Goal: Task Accomplishment & Management: Complete application form

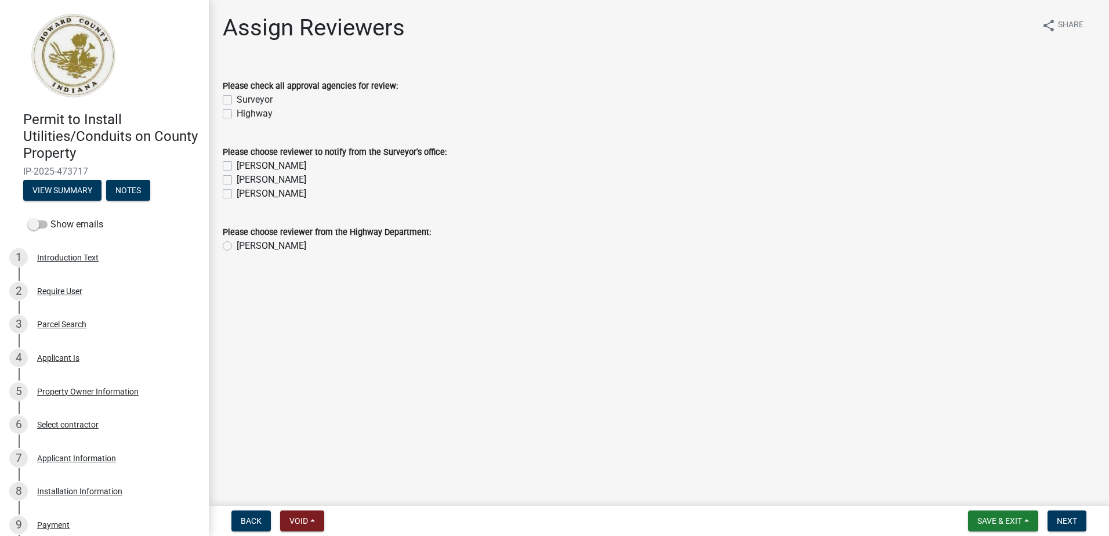
click at [237, 100] on label "Surveyor" at bounding box center [255, 100] width 36 height 14
click at [237, 100] on input "Surveyor" at bounding box center [241, 97] width 8 height 8
checkbox input "true"
click at [237, 114] on label "Highway" at bounding box center [255, 114] width 36 height 14
click at [237, 114] on input "Highway" at bounding box center [241, 111] width 8 height 8
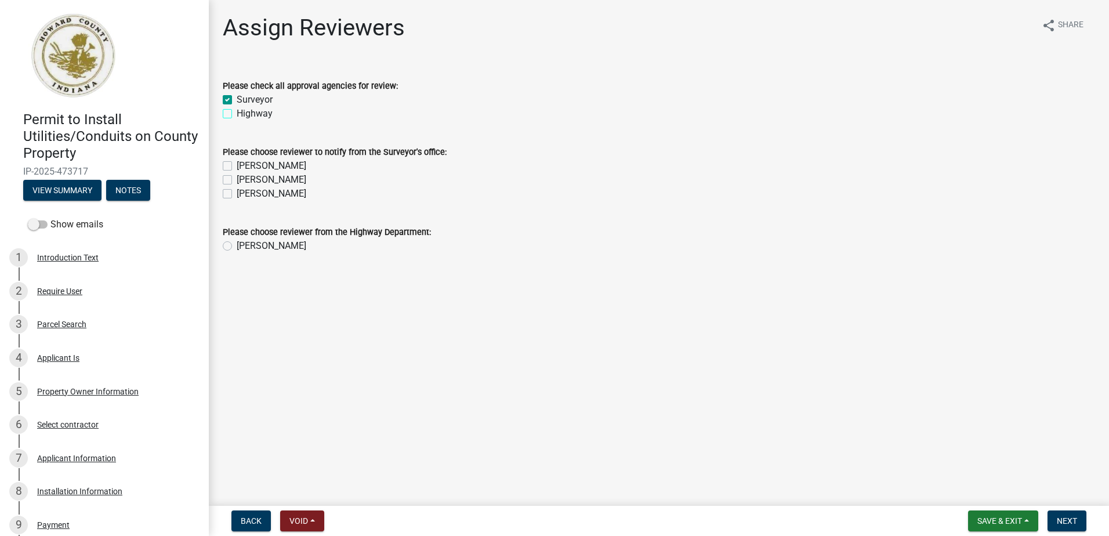
checkbox input "true"
click at [237, 167] on label "[PERSON_NAME]" at bounding box center [272, 166] width 70 height 14
click at [237, 166] on input "[PERSON_NAME]" at bounding box center [241, 163] width 8 height 8
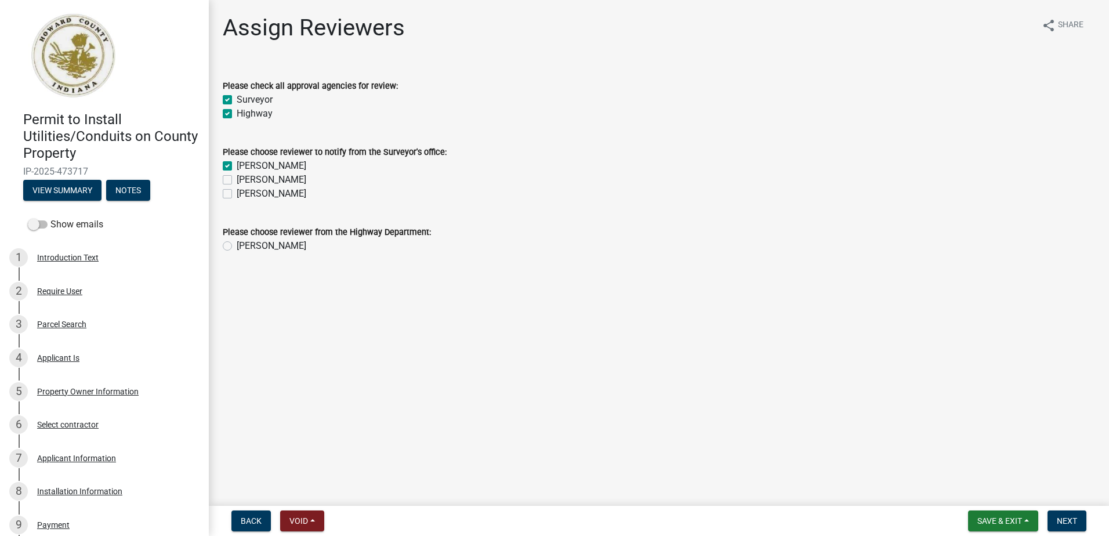
checkbox input "true"
checkbox input "false"
drag, startPoint x: 227, startPoint y: 178, endPoint x: 227, endPoint y: 187, distance: 8.7
click at [237, 180] on label "[PERSON_NAME]" at bounding box center [272, 180] width 70 height 14
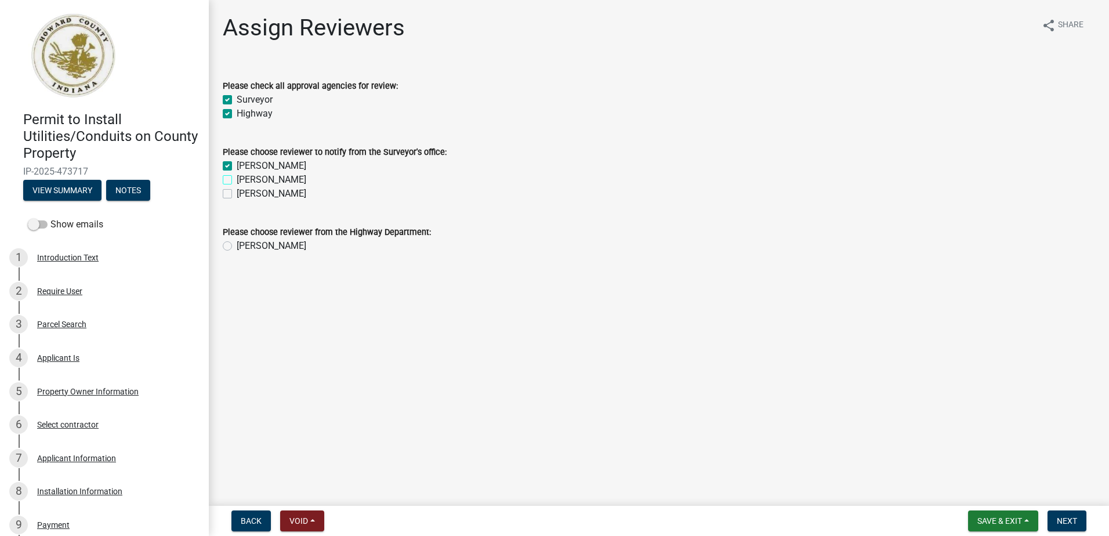
click at [237, 180] on input "[PERSON_NAME]" at bounding box center [241, 177] width 8 height 8
checkbox input "true"
drag, startPoint x: 228, startPoint y: 191, endPoint x: 229, endPoint y: 204, distance: 12.2
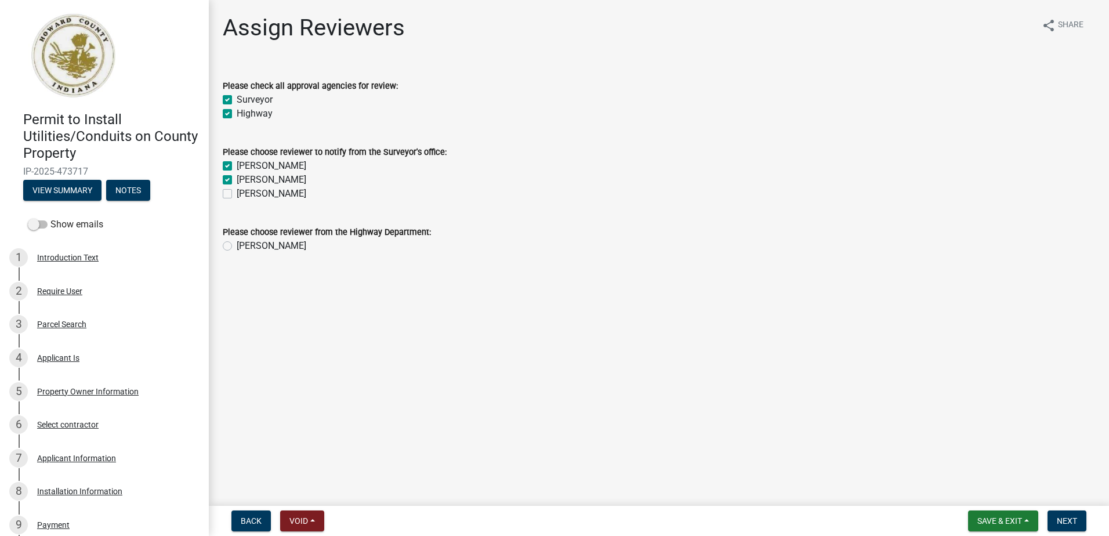
click at [237, 194] on label "[PERSON_NAME]" at bounding box center [272, 194] width 70 height 14
click at [237, 194] on input "[PERSON_NAME]" at bounding box center [241, 191] width 8 height 8
checkbox input "true"
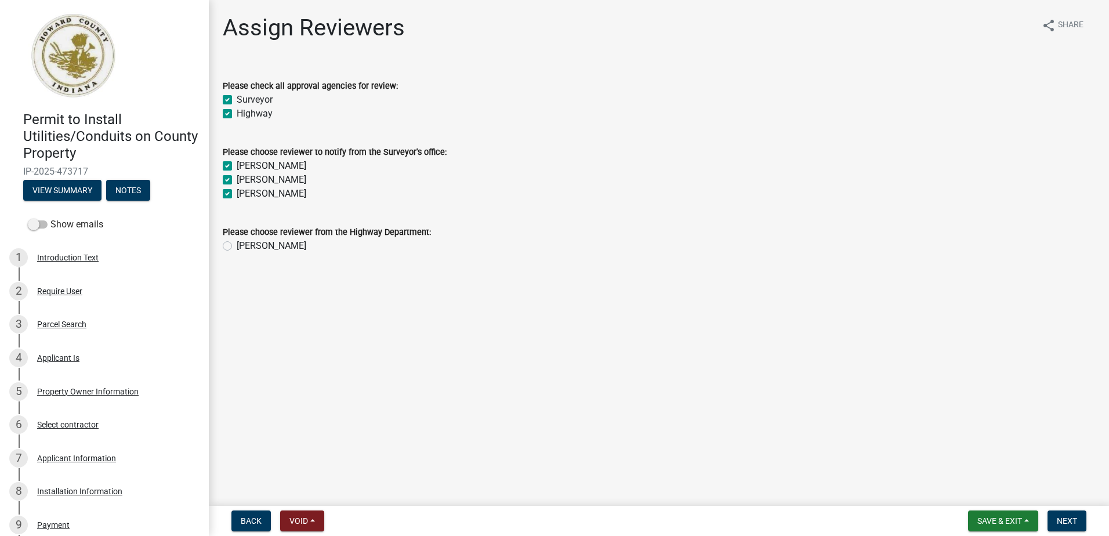
checkbox input "true"
drag, startPoint x: 228, startPoint y: 243, endPoint x: 244, endPoint y: 249, distance: 16.9
click at [237, 243] on label "[PERSON_NAME]" at bounding box center [272, 246] width 70 height 14
click at [237, 243] on input "[PERSON_NAME]" at bounding box center [241, 243] width 8 height 8
radio input "true"
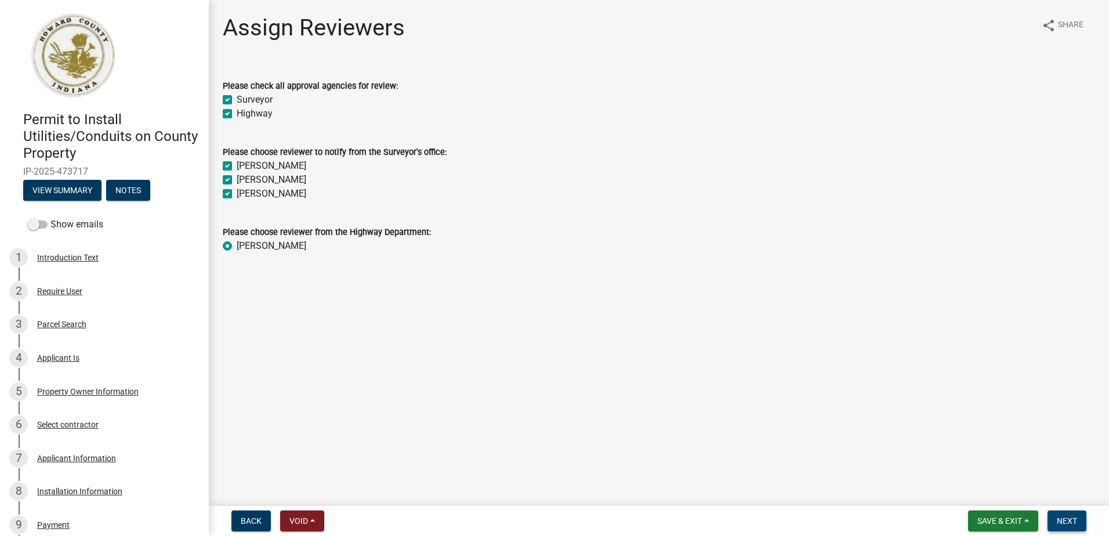
click at [1066, 522] on span "Next" at bounding box center [1066, 520] width 20 height 9
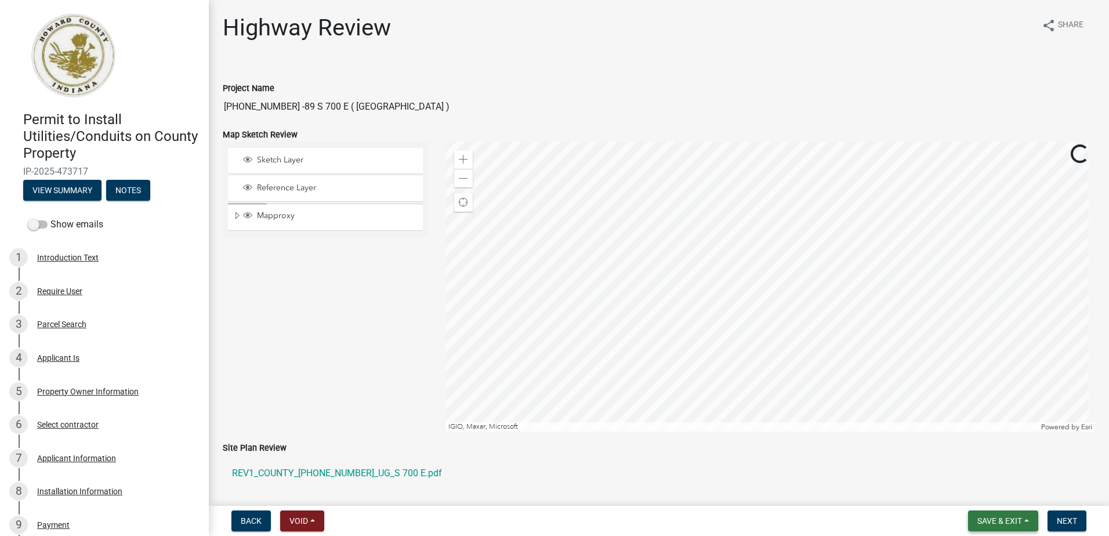
click at [1005, 527] on button "Save & Exit" at bounding box center [1003, 520] width 70 height 21
click at [999, 491] on button "Save & Exit" at bounding box center [991, 491] width 93 height 28
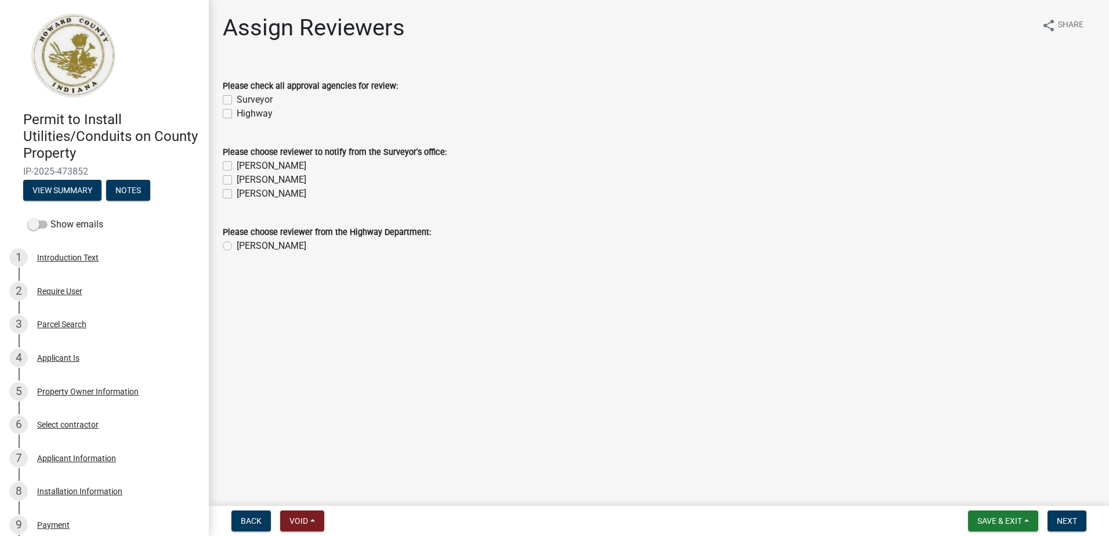
click at [237, 97] on label "Surveyor" at bounding box center [255, 100] width 36 height 14
click at [237, 97] on input "Surveyor" at bounding box center [241, 97] width 8 height 8
checkbox input "true"
click at [237, 114] on label "Highway" at bounding box center [255, 114] width 36 height 14
click at [237, 114] on input "Highway" at bounding box center [241, 111] width 8 height 8
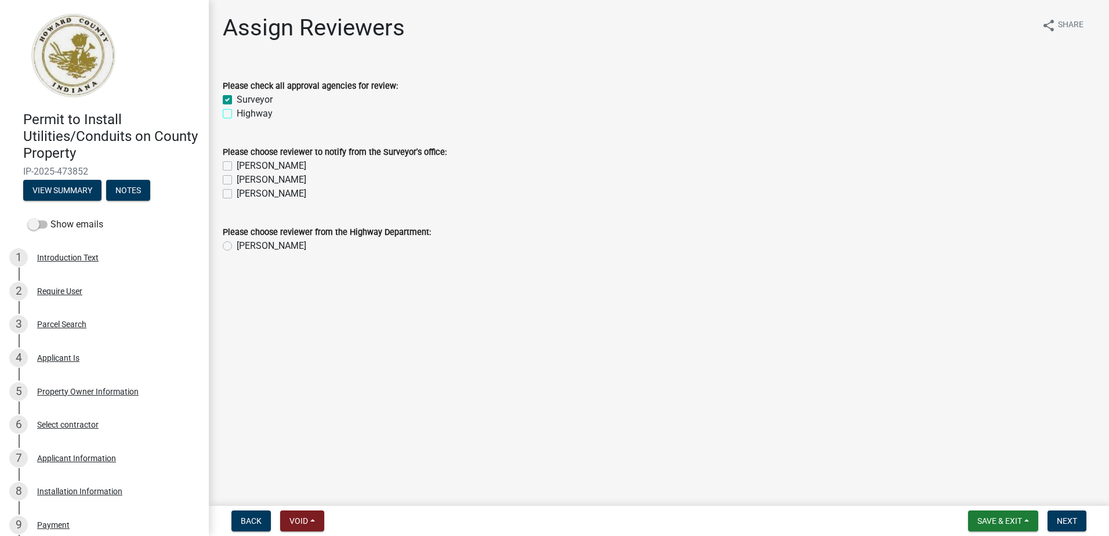
checkbox input "true"
click at [237, 166] on label "[PERSON_NAME]" at bounding box center [272, 166] width 70 height 14
click at [237, 166] on input "[PERSON_NAME]" at bounding box center [241, 163] width 8 height 8
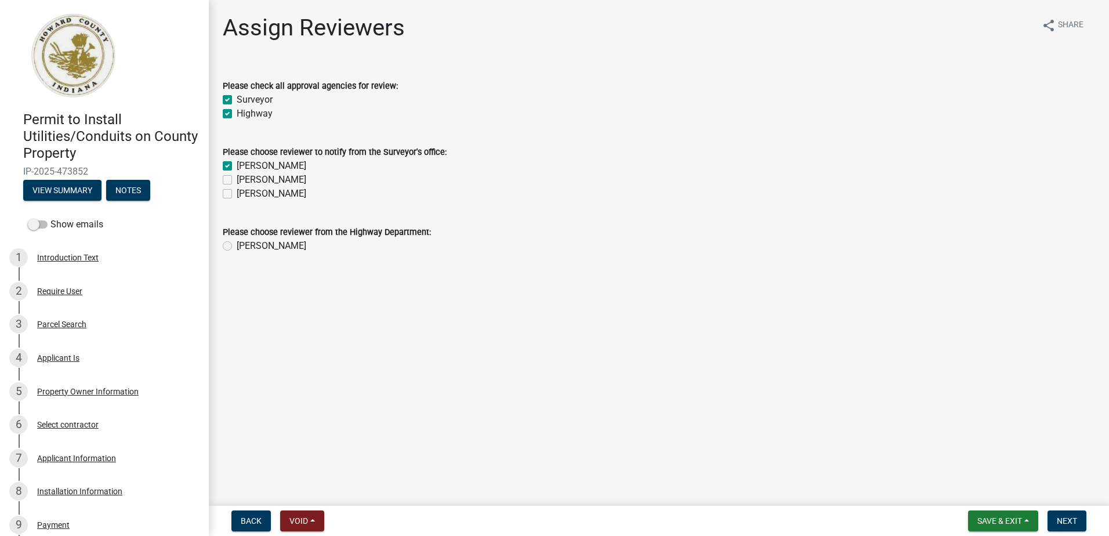
checkbox input "true"
checkbox input "false"
click at [237, 181] on label "[PERSON_NAME]" at bounding box center [272, 180] width 70 height 14
click at [237, 180] on input "[PERSON_NAME]" at bounding box center [241, 177] width 8 height 8
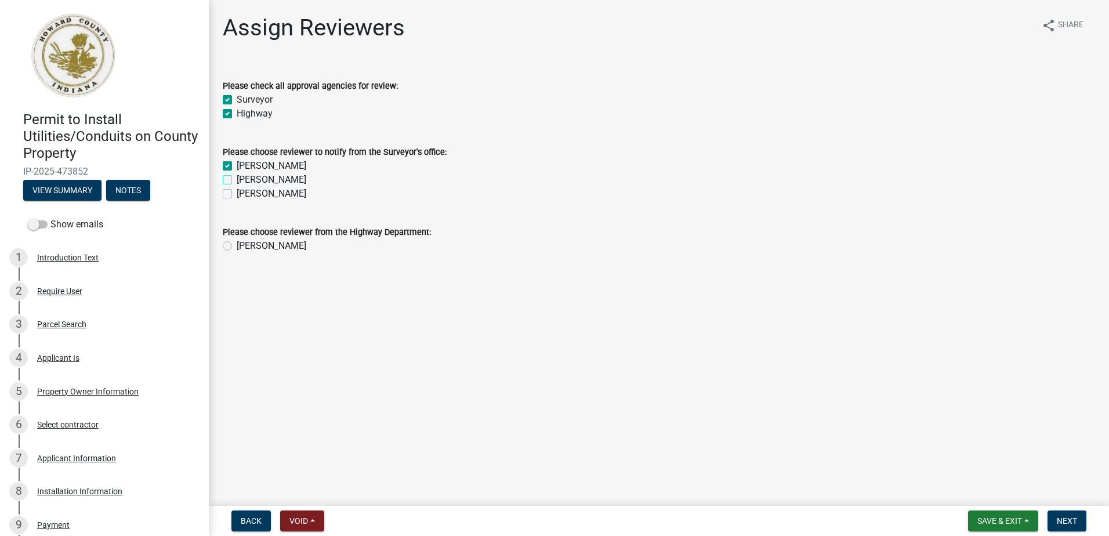
checkbox input "true"
click at [237, 198] on label "[PERSON_NAME]" at bounding box center [272, 194] width 70 height 14
click at [237, 194] on input "[PERSON_NAME]" at bounding box center [241, 191] width 8 height 8
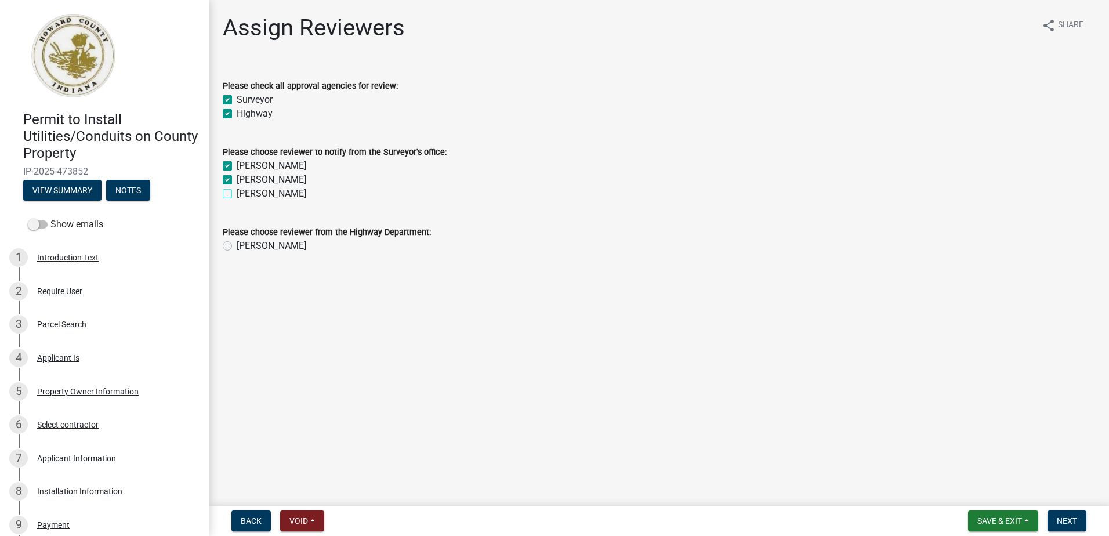
checkbox input "true"
click at [237, 245] on label "[PERSON_NAME]" at bounding box center [272, 246] width 70 height 14
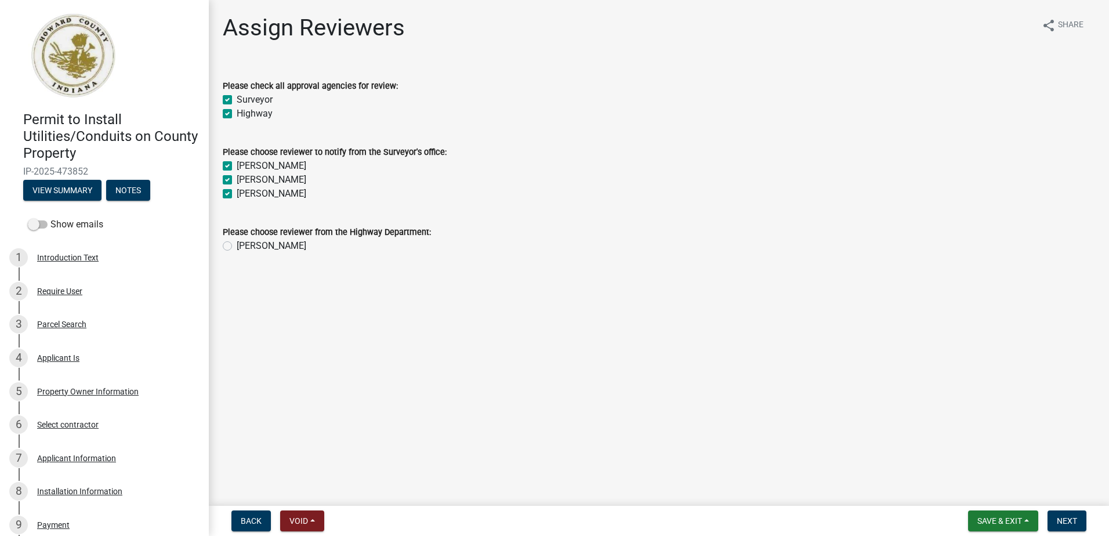
click at [237, 245] on input "[PERSON_NAME]" at bounding box center [241, 243] width 8 height 8
radio input "true"
click at [1060, 517] on span "Next" at bounding box center [1066, 520] width 20 height 9
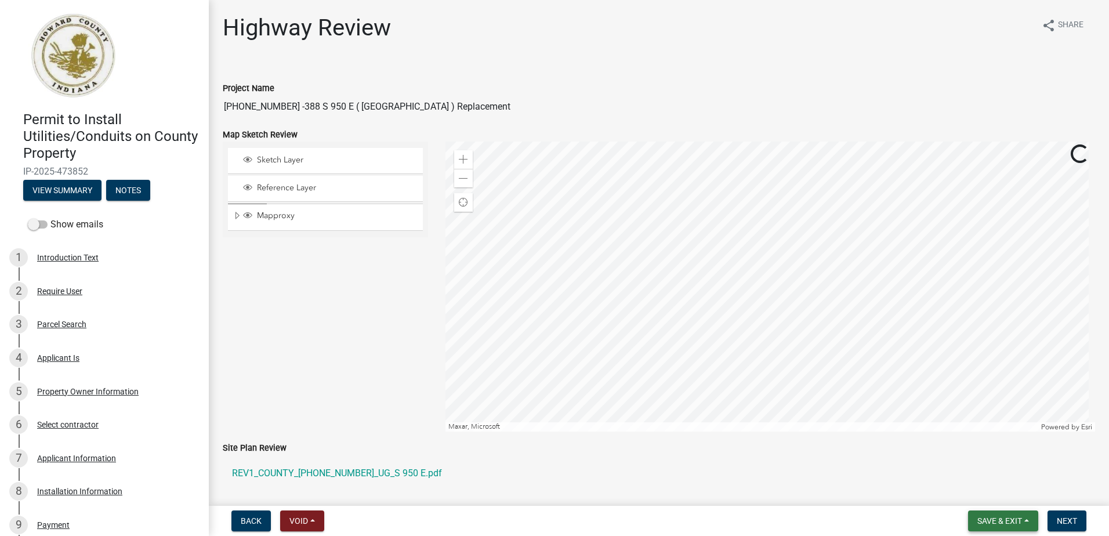
click at [1020, 524] on span "Save & Exit" at bounding box center [999, 520] width 45 height 9
click at [987, 487] on button "Save & Exit" at bounding box center [991, 491] width 93 height 28
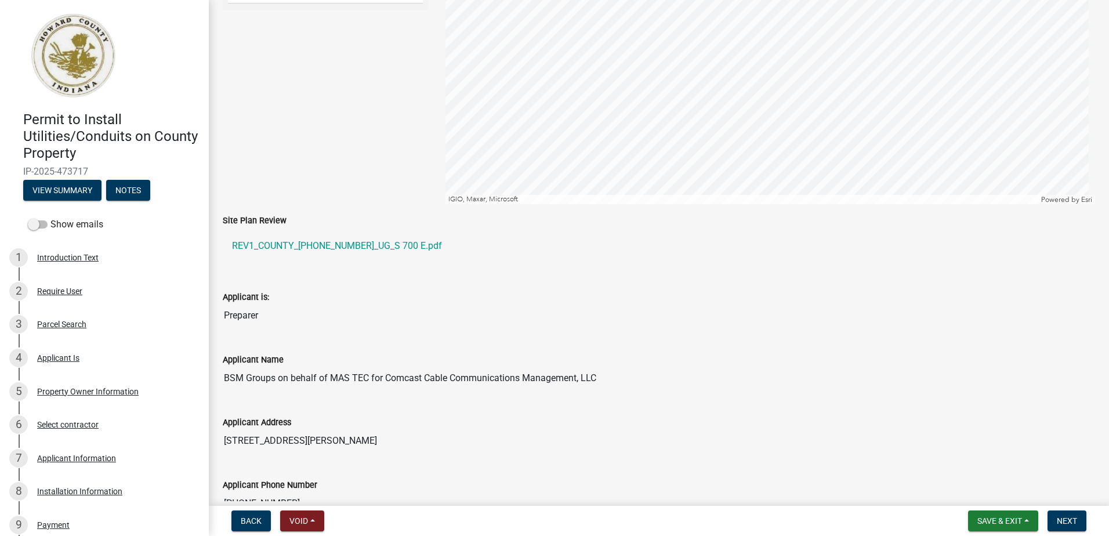
scroll to position [232, 0]
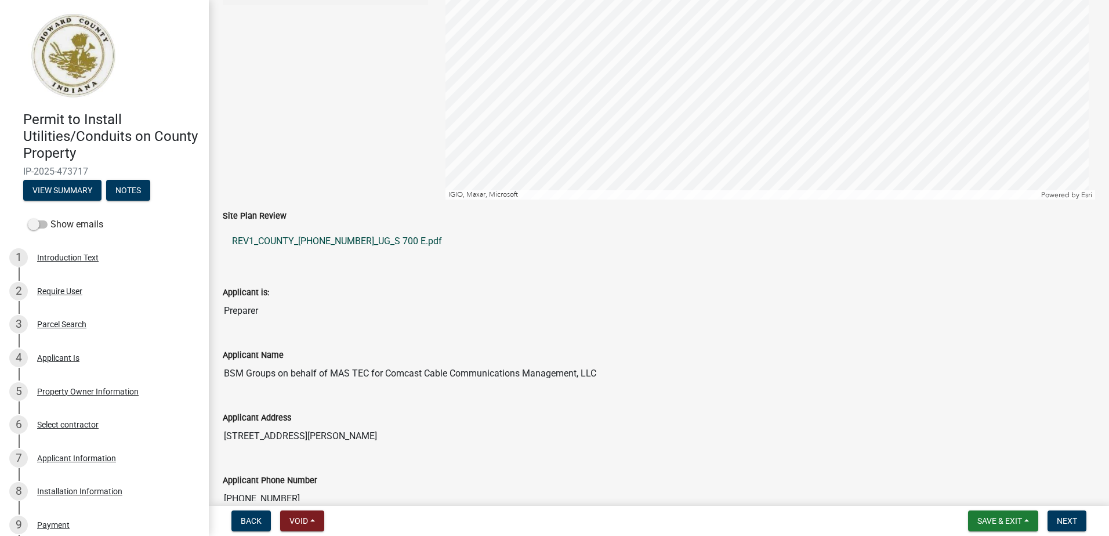
click at [306, 241] on link "REV1_COUNTY_[PHONE_NUMBER]_UG_S 700 E.pdf" at bounding box center [659, 241] width 872 height 28
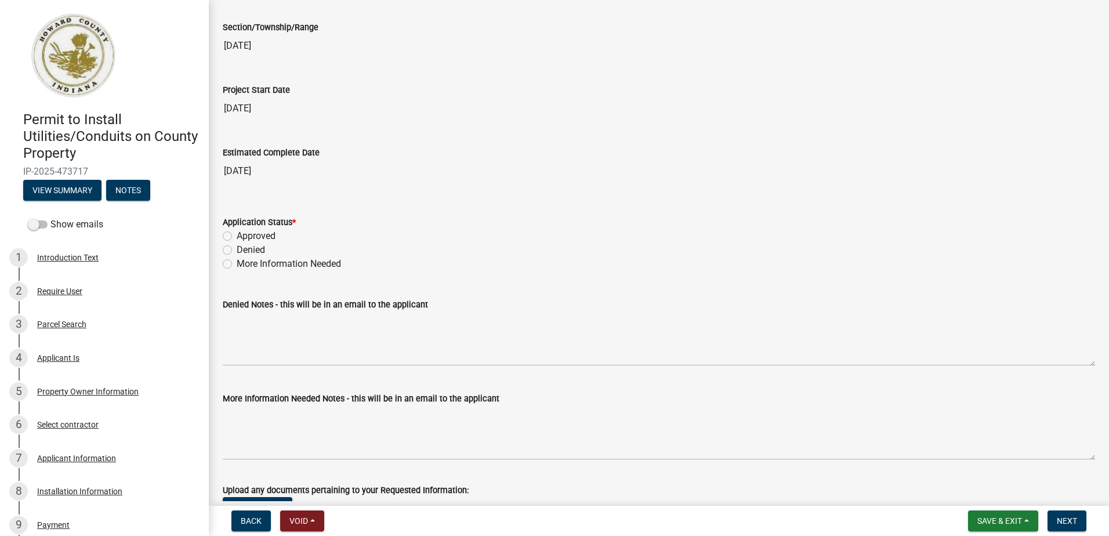
scroll to position [1971, 0]
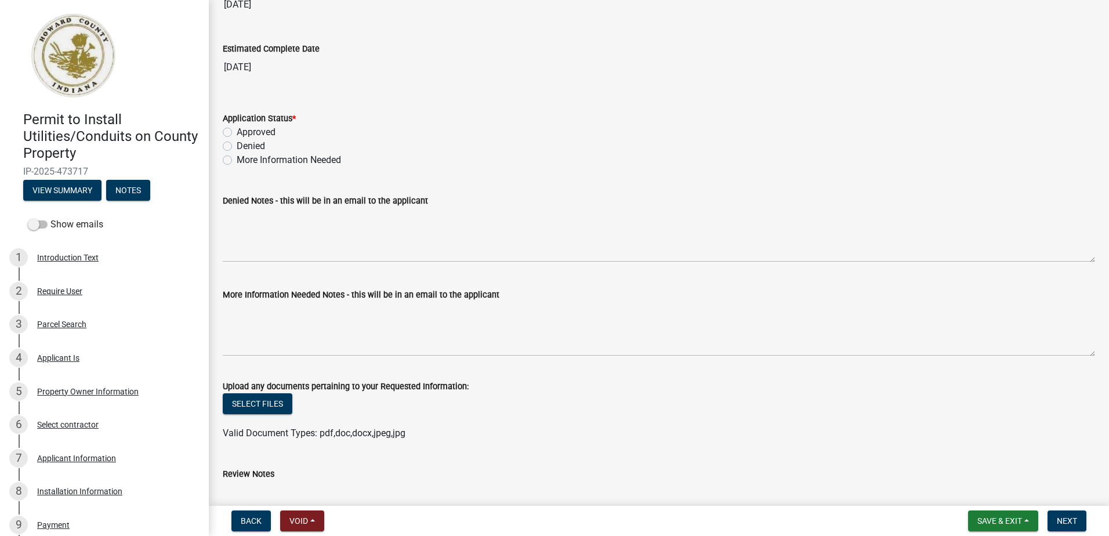
click at [237, 161] on label "More Information Needed" at bounding box center [289, 160] width 104 height 14
click at [237, 161] on input "More Information Needed" at bounding box center [241, 157] width 8 height 8
radio input "true"
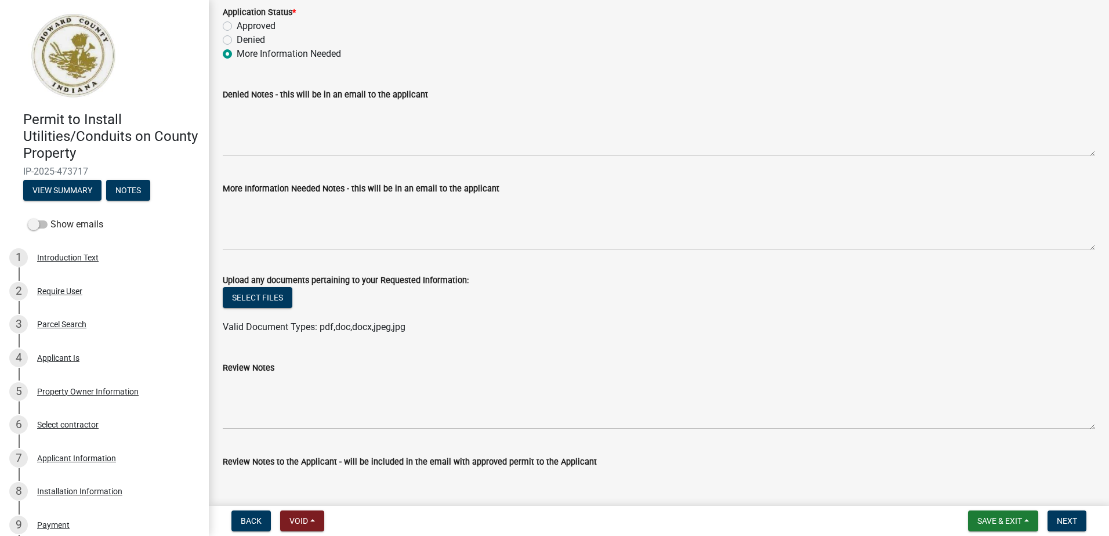
scroll to position [2087, 0]
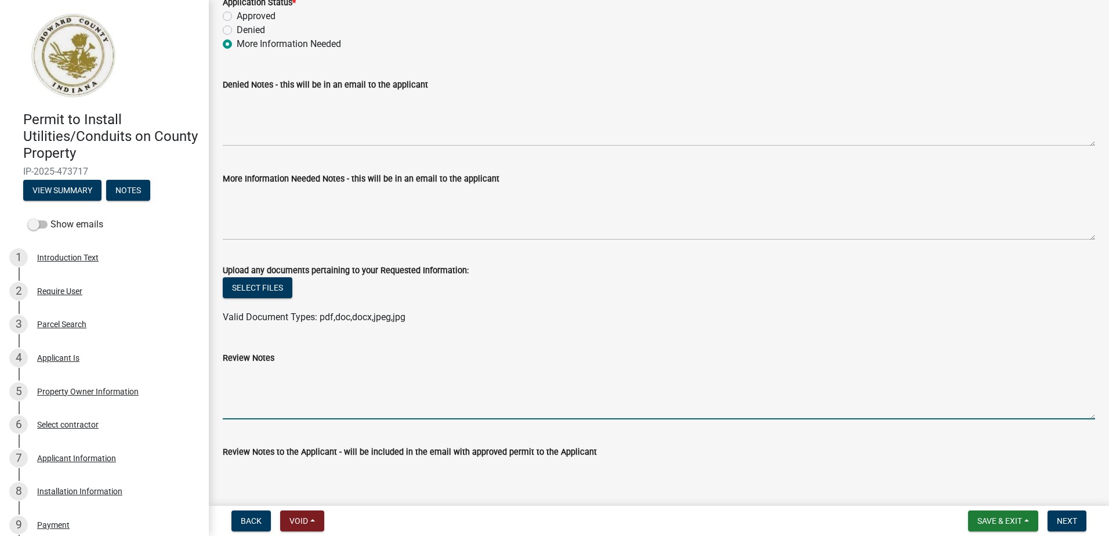
click at [253, 381] on textarea "Review Notes" at bounding box center [659, 392] width 872 height 54
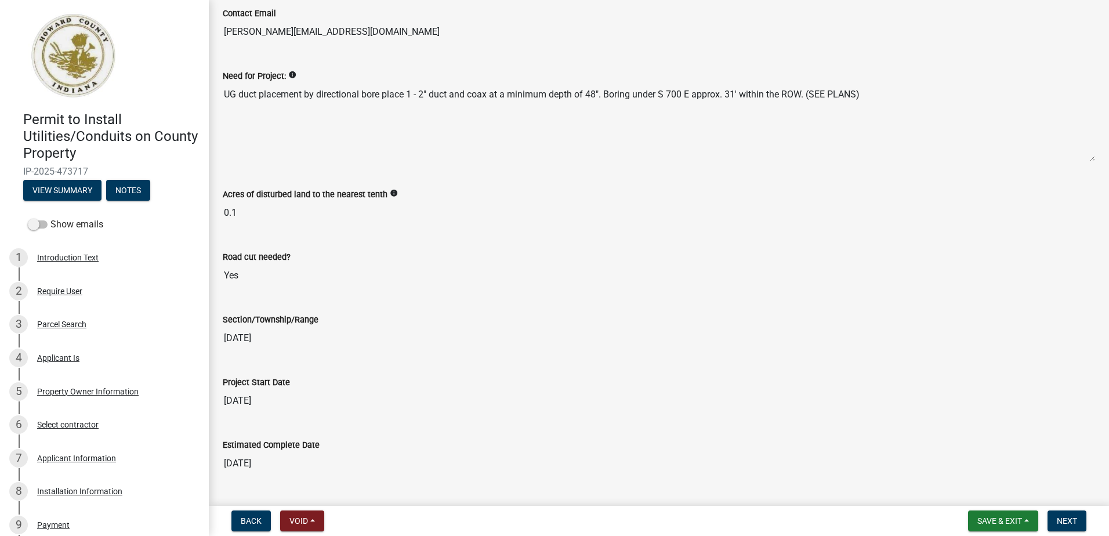
scroll to position [1739, 0]
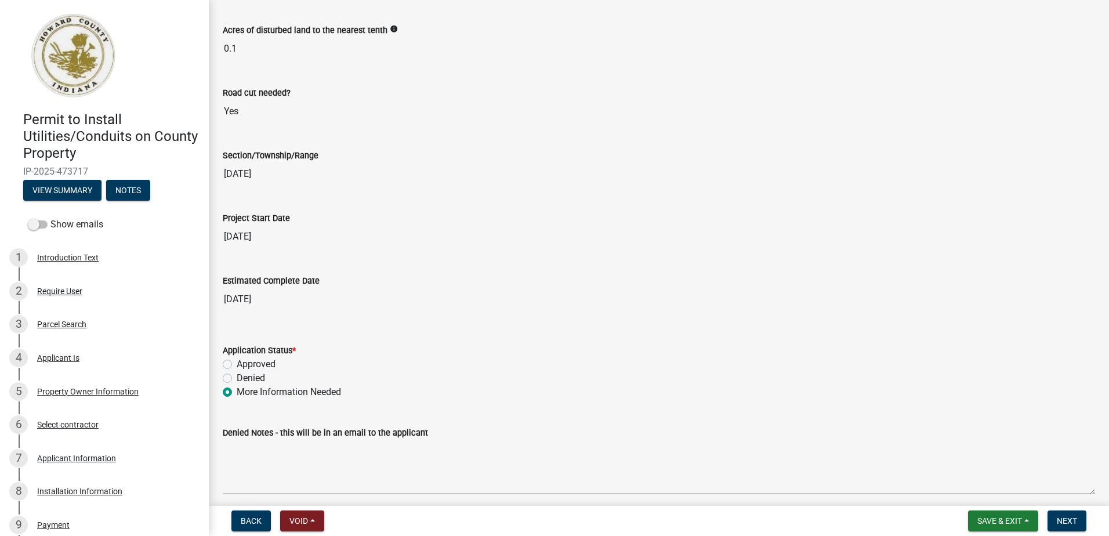
type textarea "Please remit payment for"
click at [237, 364] on label "Approved" at bounding box center [256, 364] width 39 height 14
click at [237, 364] on input "Approved" at bounding box center [241, 361] width 8 height 8
radio input "true"
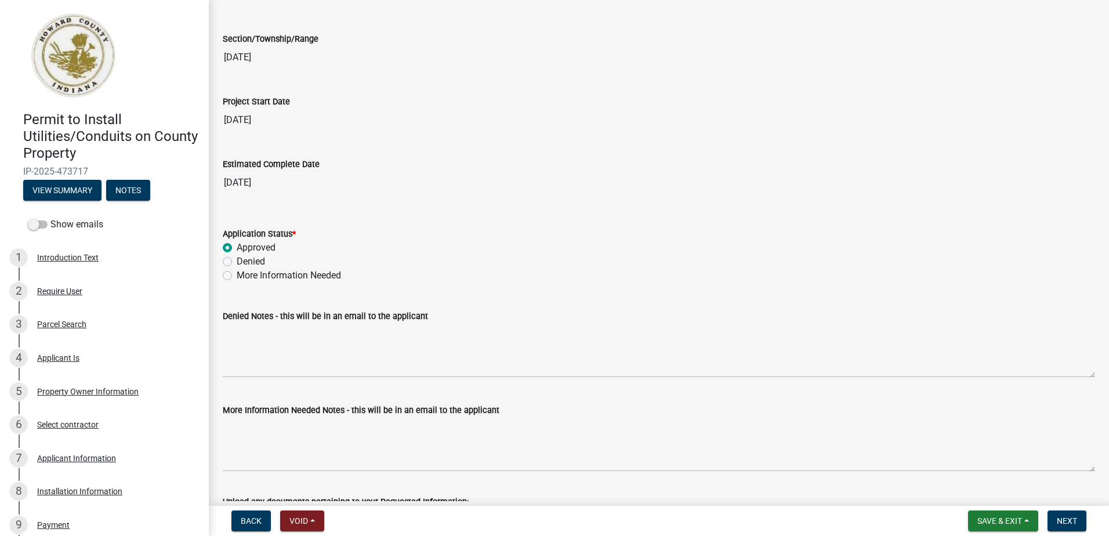
scroll to position [2029, 0]
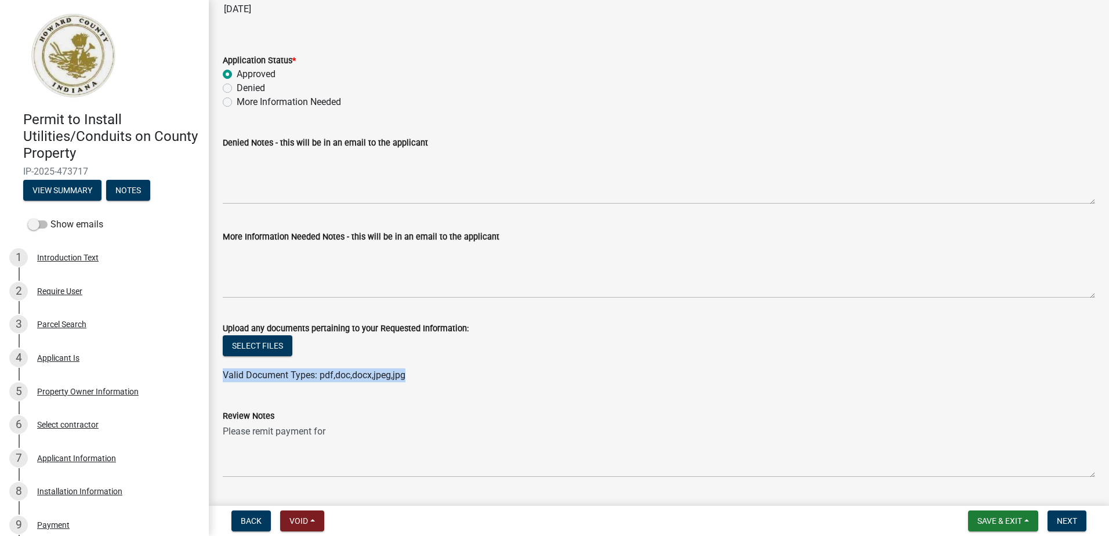
drag, startPoint x: 413, startPoint y: 376, endPoint x: 332, endPoint y: 366, distance: 81.1
click at [332, 366] on wm-upload "Select files Valid Document Types: pdf,doc,docx,jpeg,jpg" at bounding box center [659, 358] width 872 height 47
drag, startPoint x: 332, startPoint y: 366, endPoint x: 352, endPoint y: 407, distance: 45.1
click at [350, 407] on div "Review Notes Please remit payment for" at bounding box center [659, 435] width 872 height 85
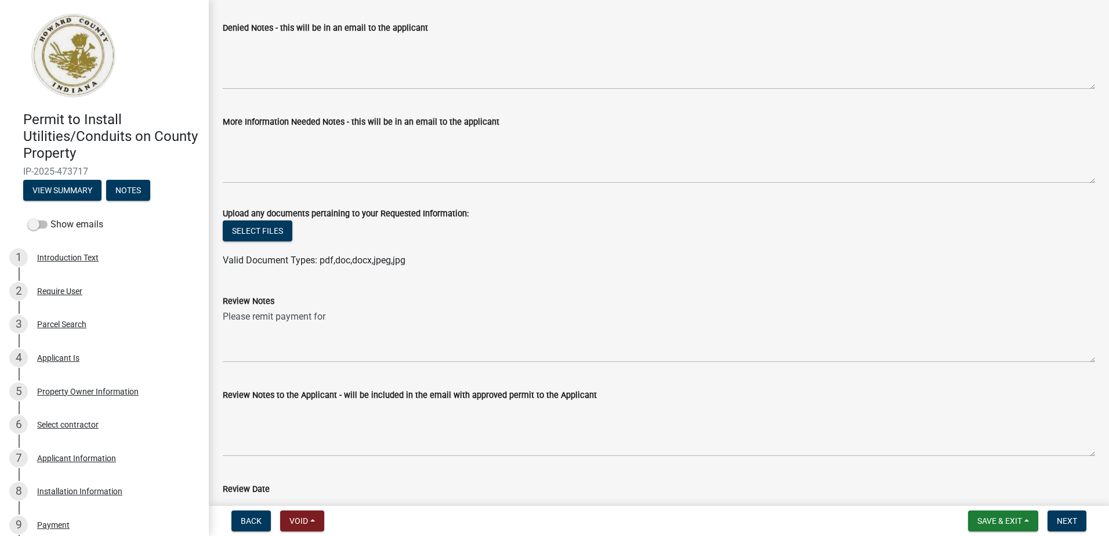
scroll to position [2145, 0]
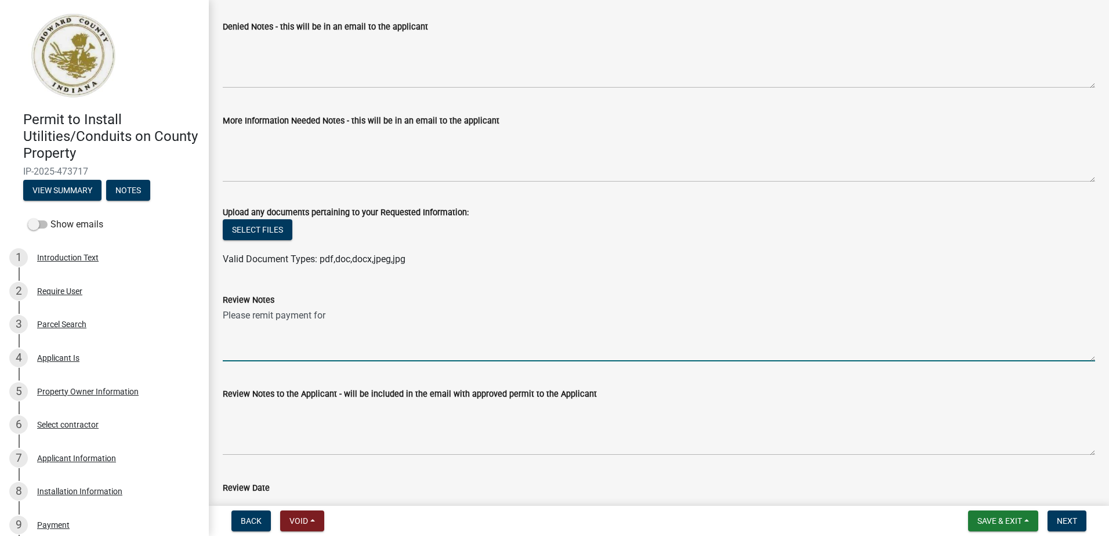
drag, startPoint x: 334, startPoint y: 315, endPoint x: 219, endPoint y: 315, distance: 114.8
click at [219, 315] on div "Review Notes Please remit payment for" at bounding box center [658, 319] width 889 height 85
click at [338, 315] on textarea "Payment received for this" at bounding box center [659, 334] width 872 height 54
type textarea "Payment received for this road cut on [DATE], check number 8621"
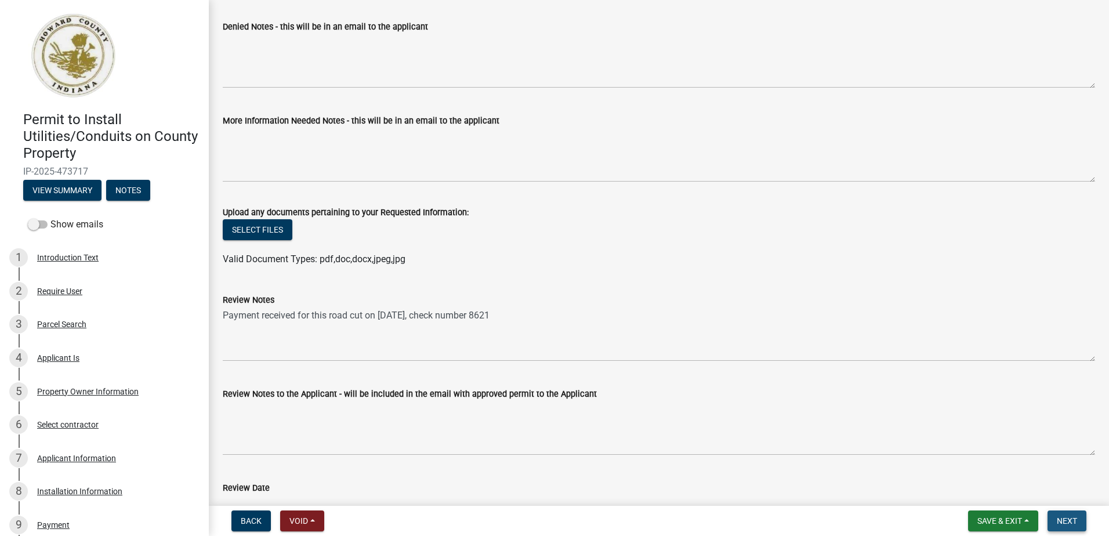
click at [1066, 520] on span "Next" at bounding box center [1066, 520] width 20 height 9
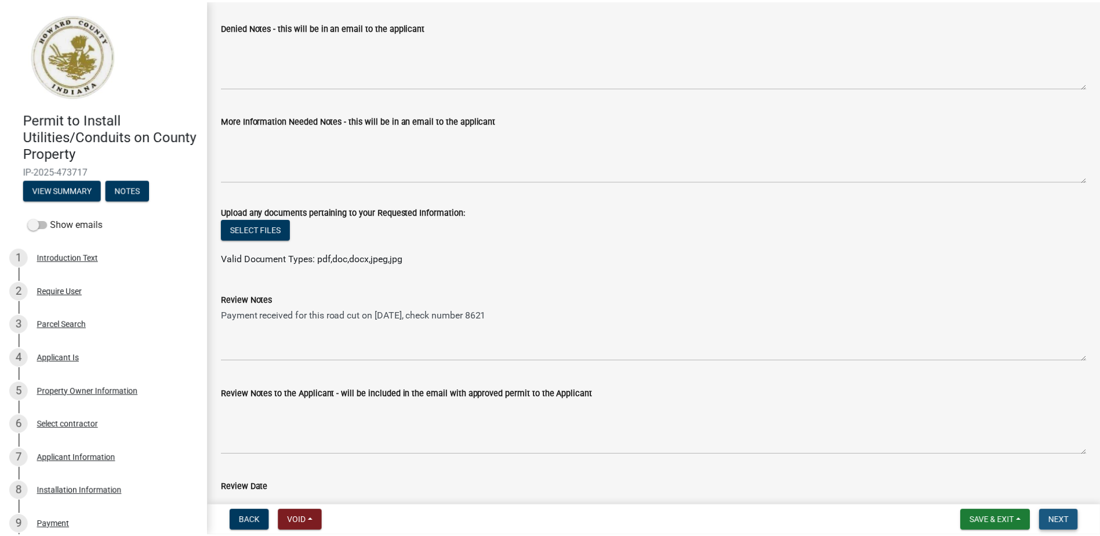
scroll to position [0, 0]
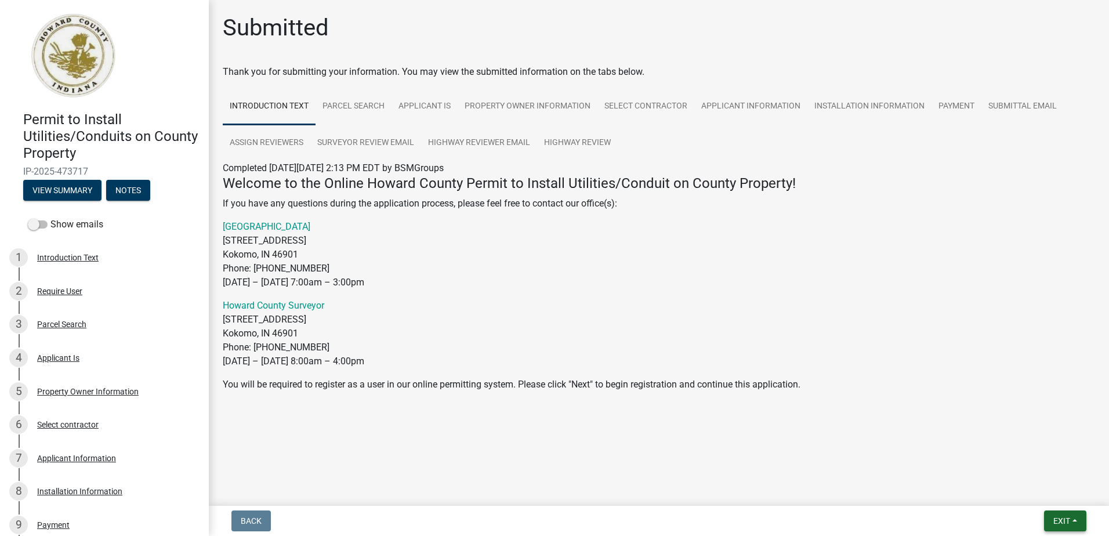
click at [1066, 524] on span "Exit" at bounding box center [1061, 520] width 17 height 9
click at [1040, 489] on button "Save & Exit" at bounding box center [1039, 491] width 93 height 28
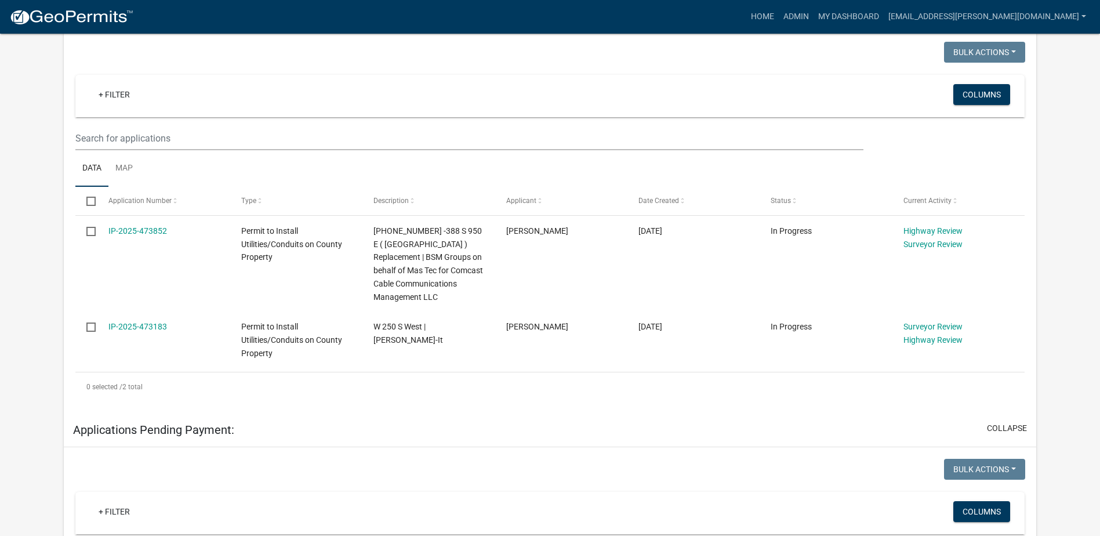
scroll to position [232, 0]
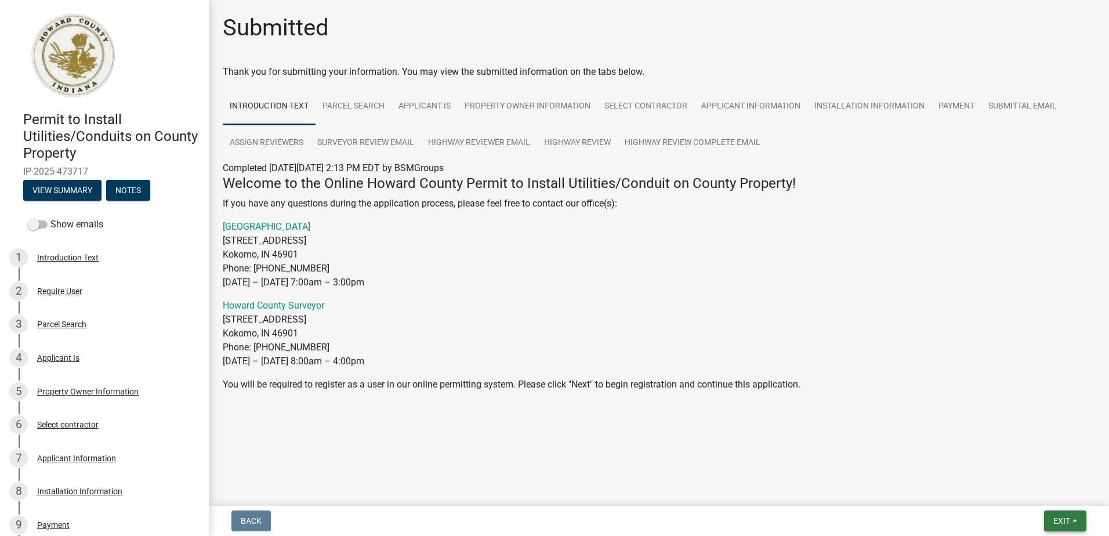
click at [1059, 525] on span "Exit" at bounding box center [1061, 520] width 17 height 9
click at [1042, 492] on button "Save & Exit" at bounding box center [1039, 491] width 93 height 28
